Goal: Task Accomplishment & Management: Use online tool/utility

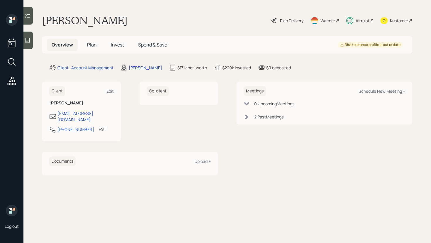
click at [31, 20] on div at bounding box center [27, 16] width 9 height 18
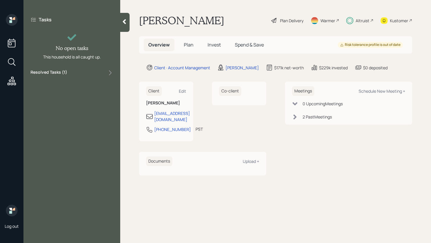
click at [95, 69] on div "Resolved Tasks ( 1 )" at bounding box center [71, 72] width 83 height 7
click at [95, 70] on div "Resolved Tasks ( 1 )" at bounding box center [71, 72] width 83 height 7
click at [396, 21] on div "Kustomer" at bounding box center [399, 21] width 18 height 6
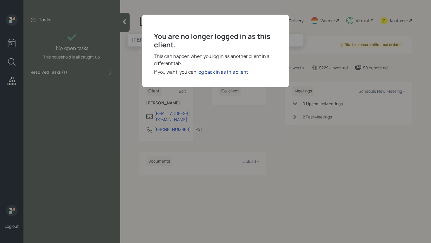
type input "[PERSON_NAME]"
click at [221, 73] on div "log back in as this client" at bounding box center [222, 72] width 51 height 7
